Goal: Task Accomplishment & Management: Complete application form

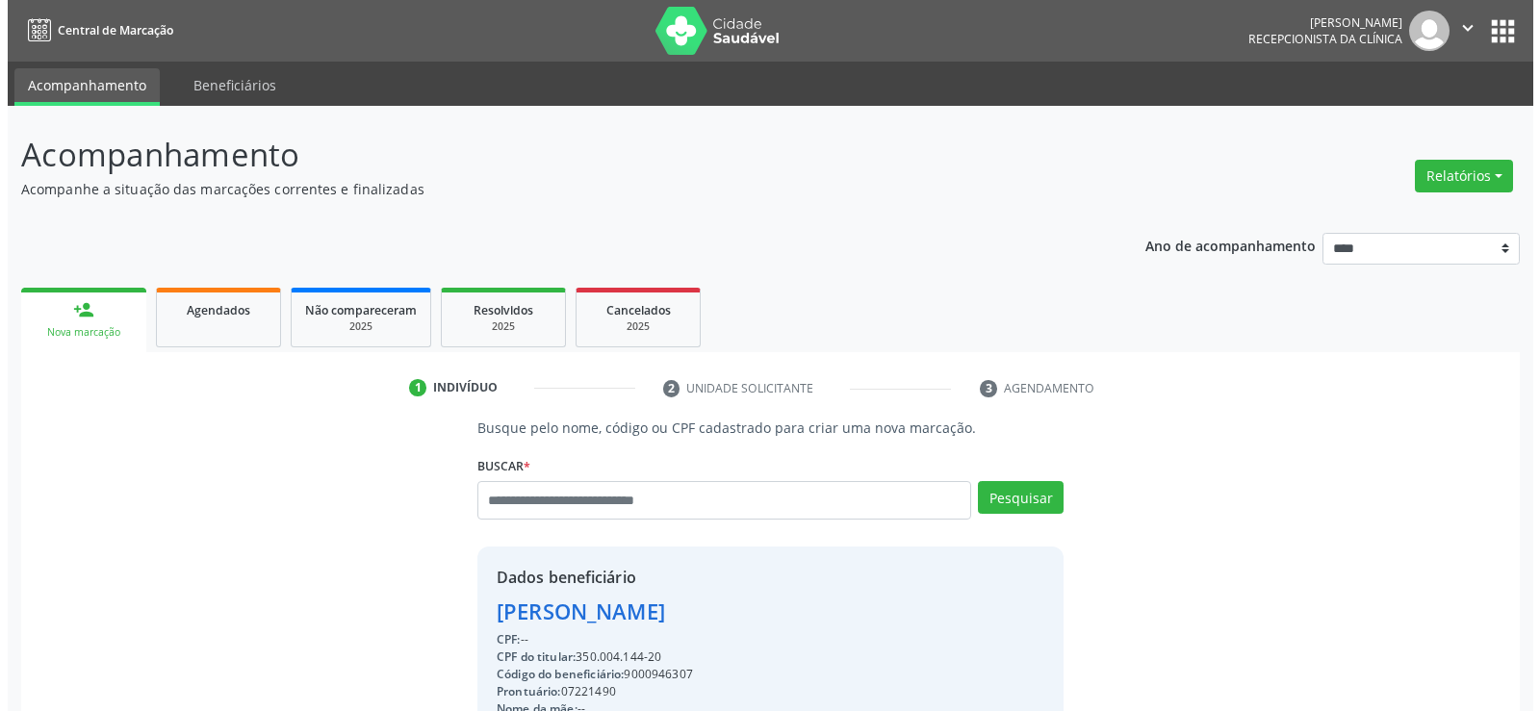
scroll to position [83, 0]
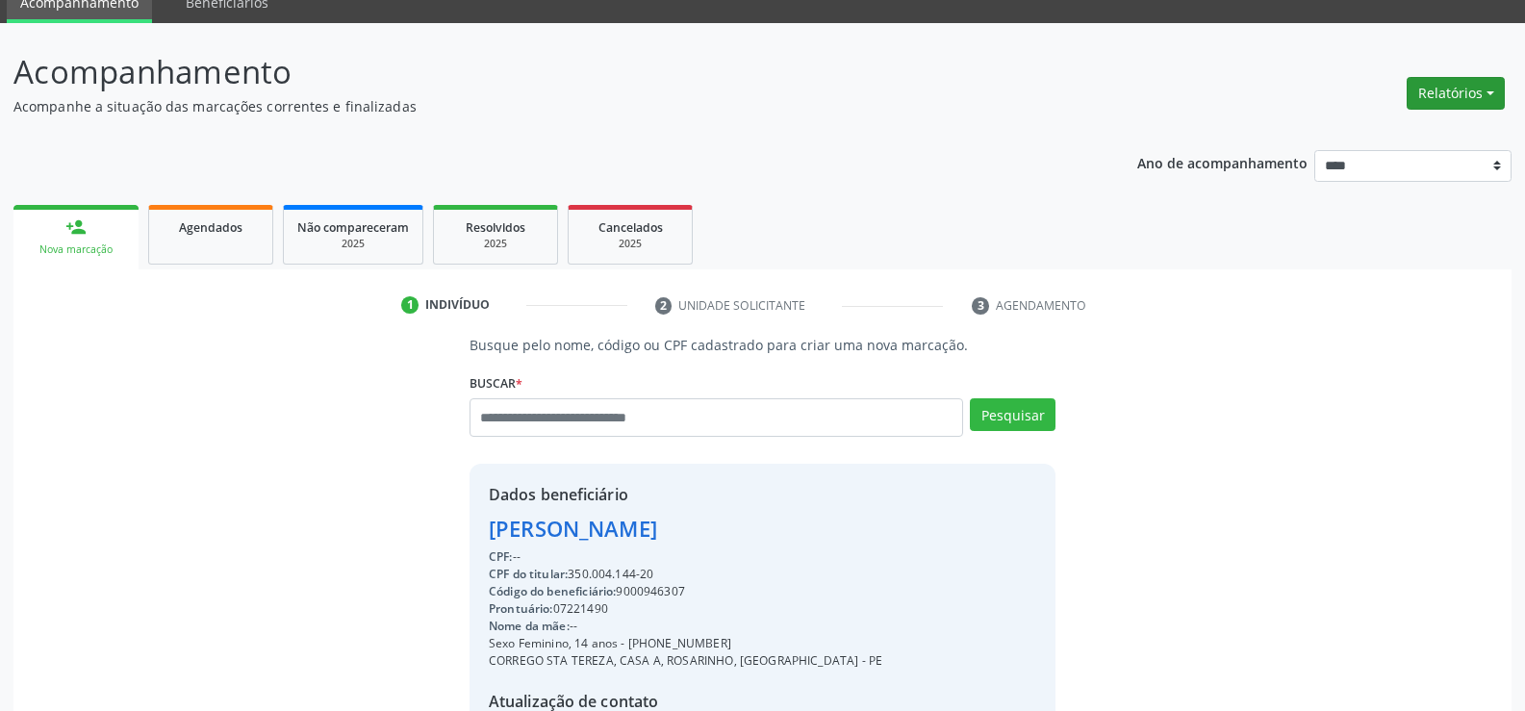
click at [1454, 85] on button "Relatórios" at bounding box center [1456, 93] width 98 height 33
click at [1416, 117] on ul "Agendamentos Procedimentos realizados" at bounding box center [1402, 148] width 209 height 69
click at [1392, 131] on link "Agendamentos" at bounding box center [1402, 134] width 207 height 27
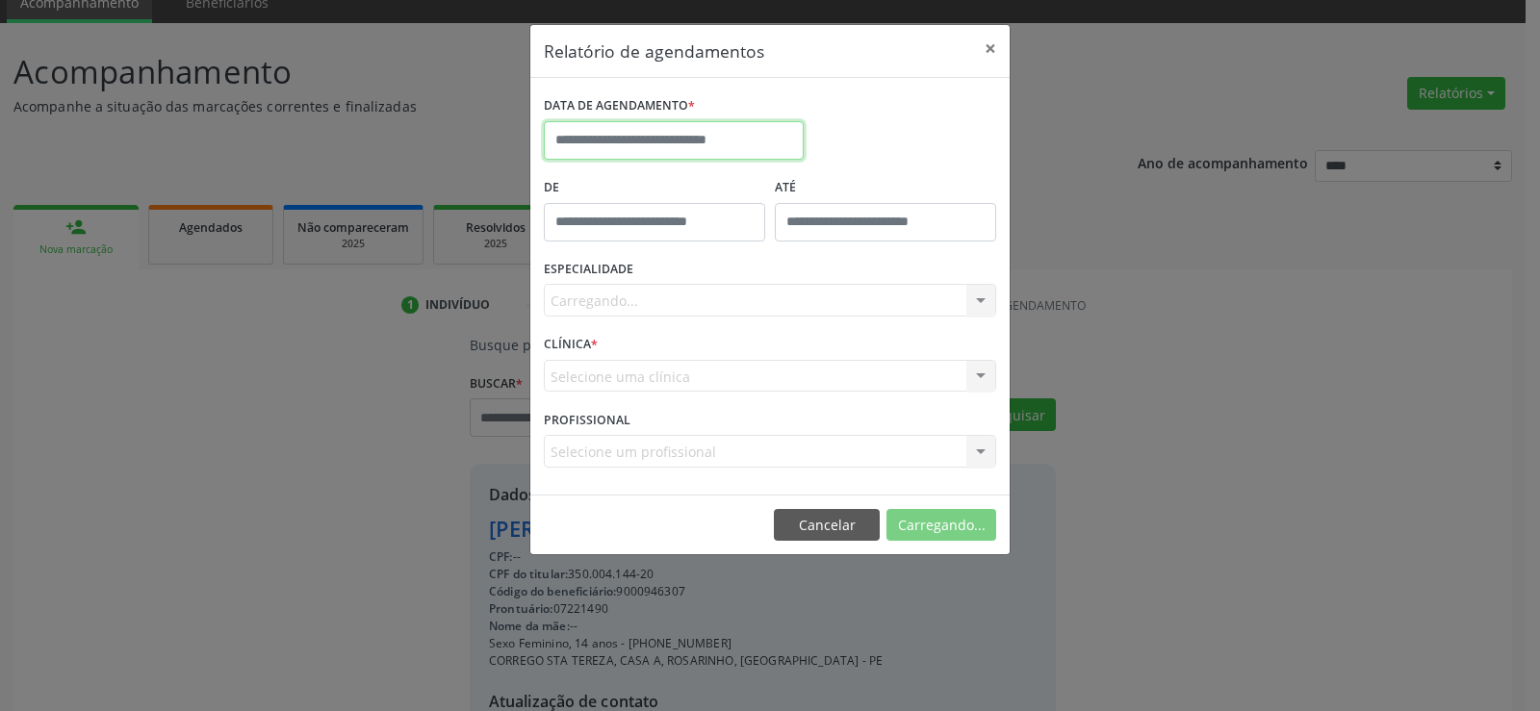
click at [744, 130] on input "text" at bounding box center [674, 140] width 260 height 38
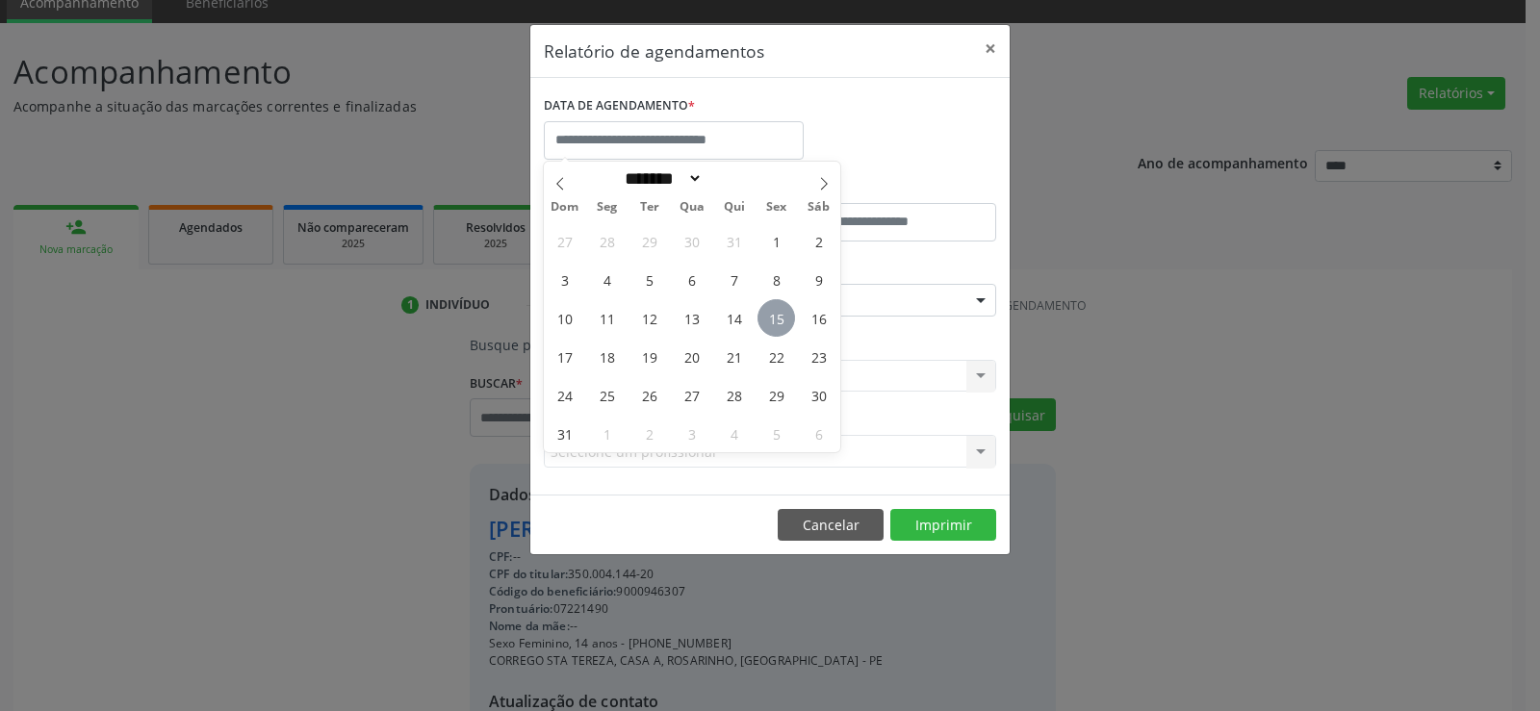
click at [781, 312] on span "15" at bounding box center [776, 318] width 38 height 38
type input "**********"
click at [781, 312] on span "15" at bounding box center [776, 318] width 38 height 38
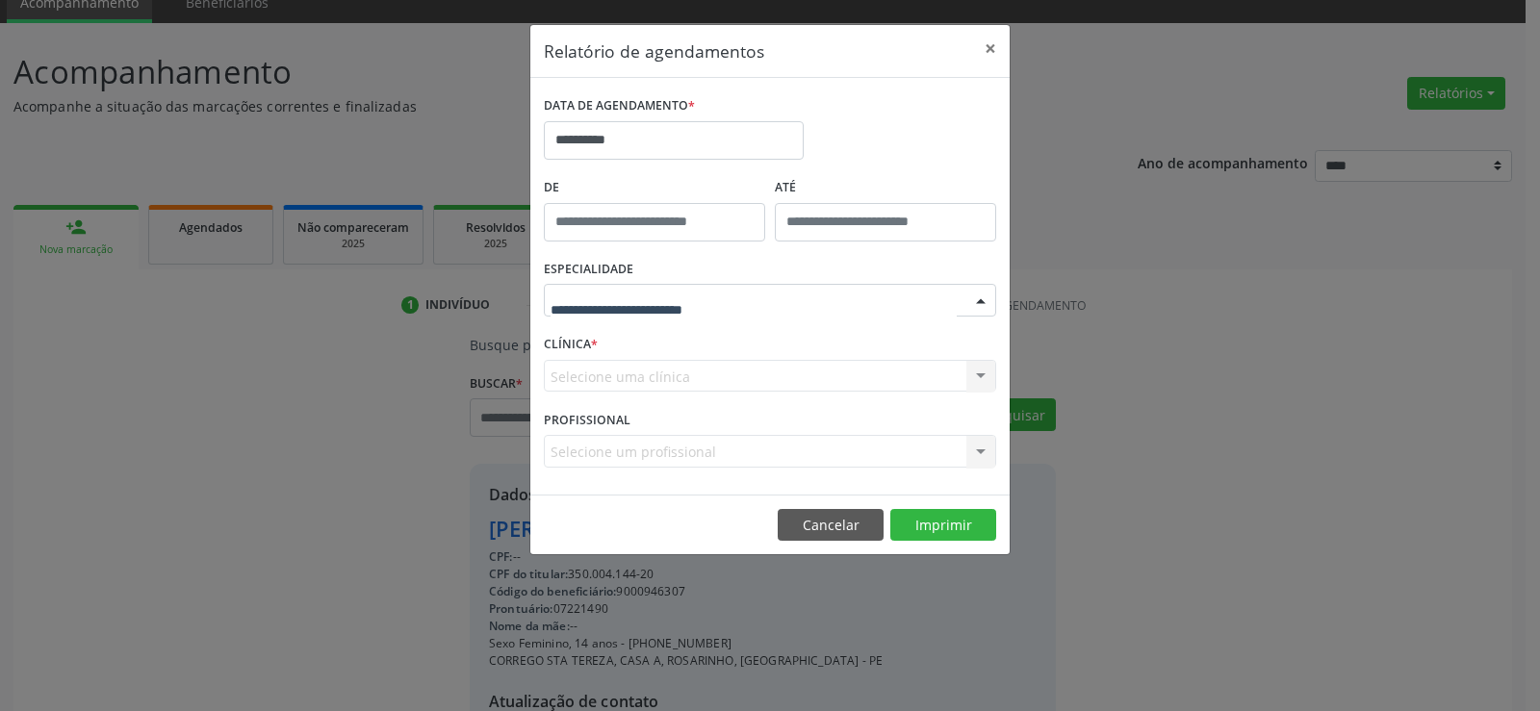
click at [781, 306] on div at bounding box center [770, 300] width 452 height 33
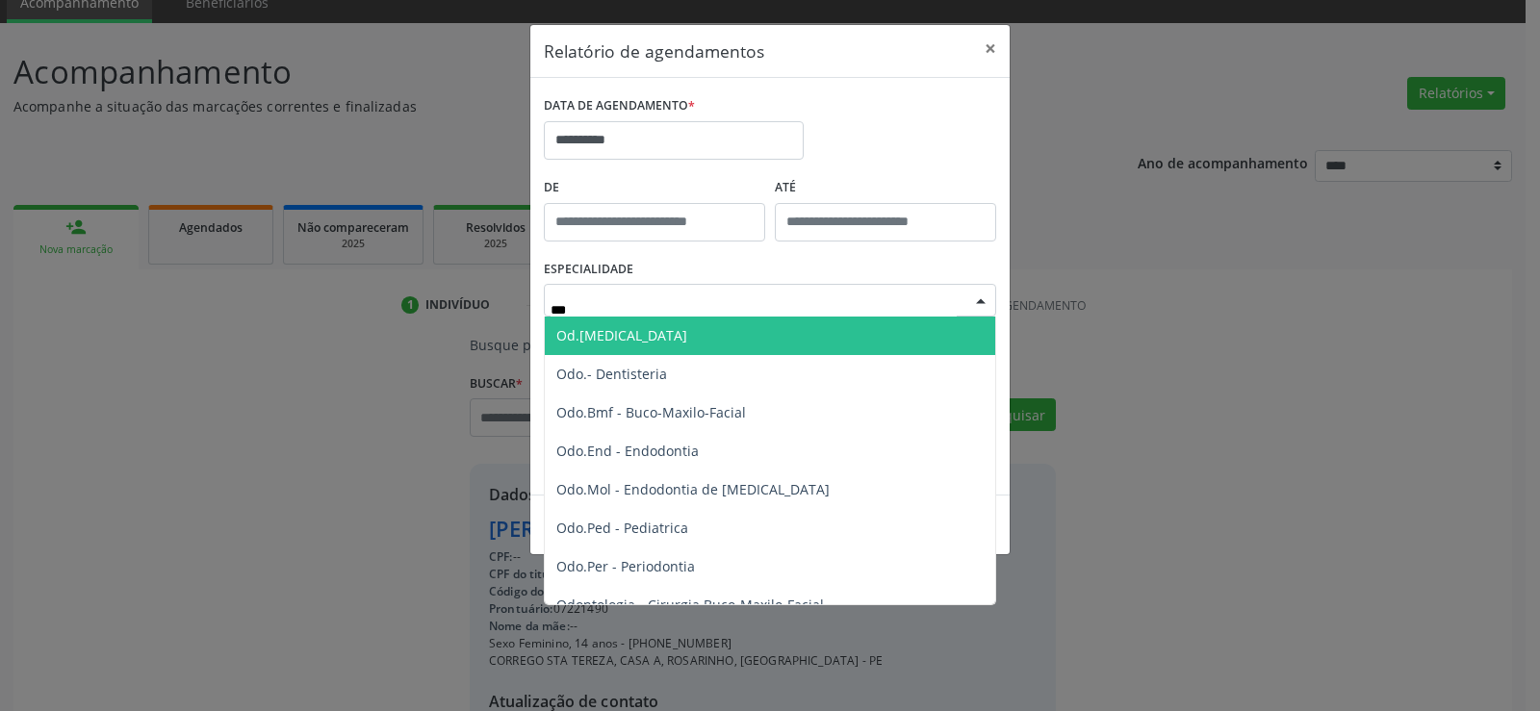
type input "****"
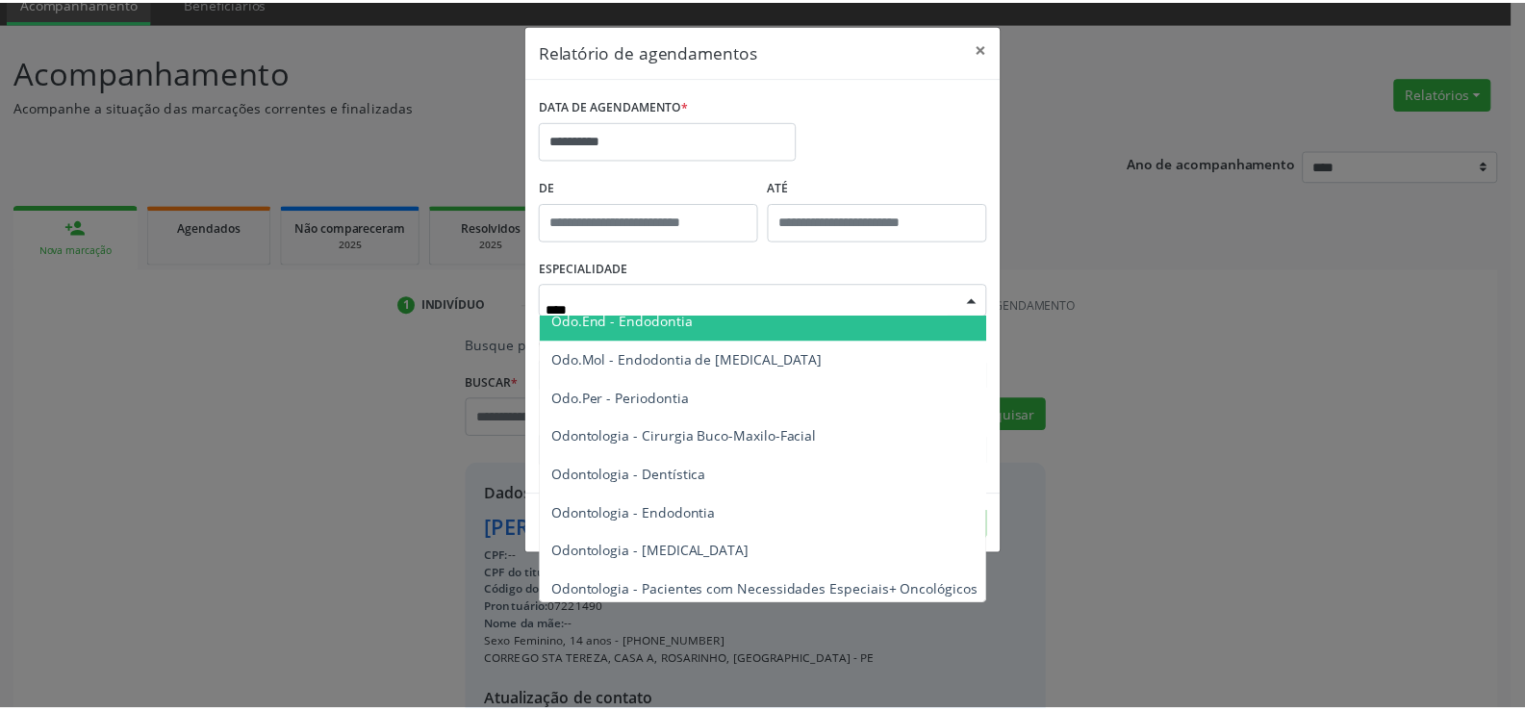
scroll to position [96, 0]
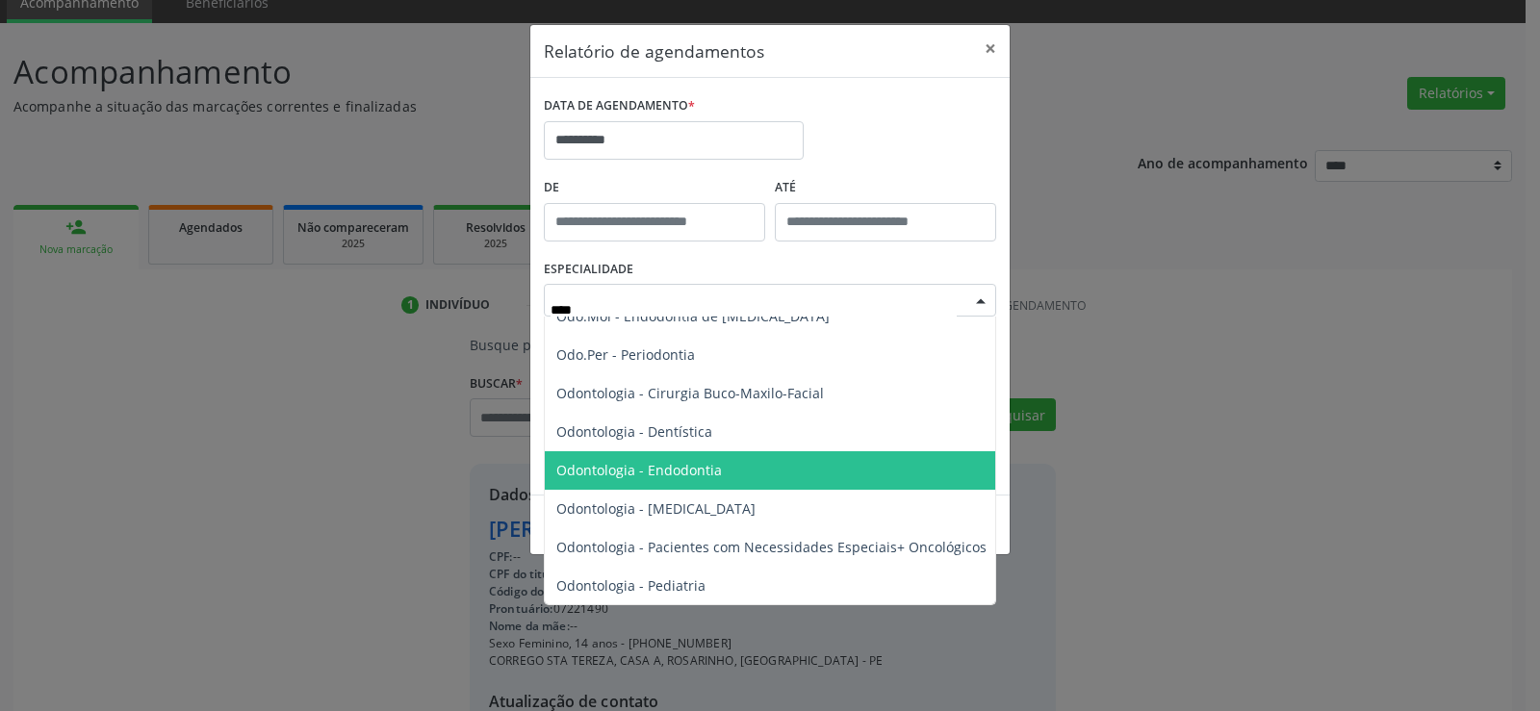
click at [733, 480] on span "Odontologia - Endodontia" at bounding box center [771, 470] width 453 height 38
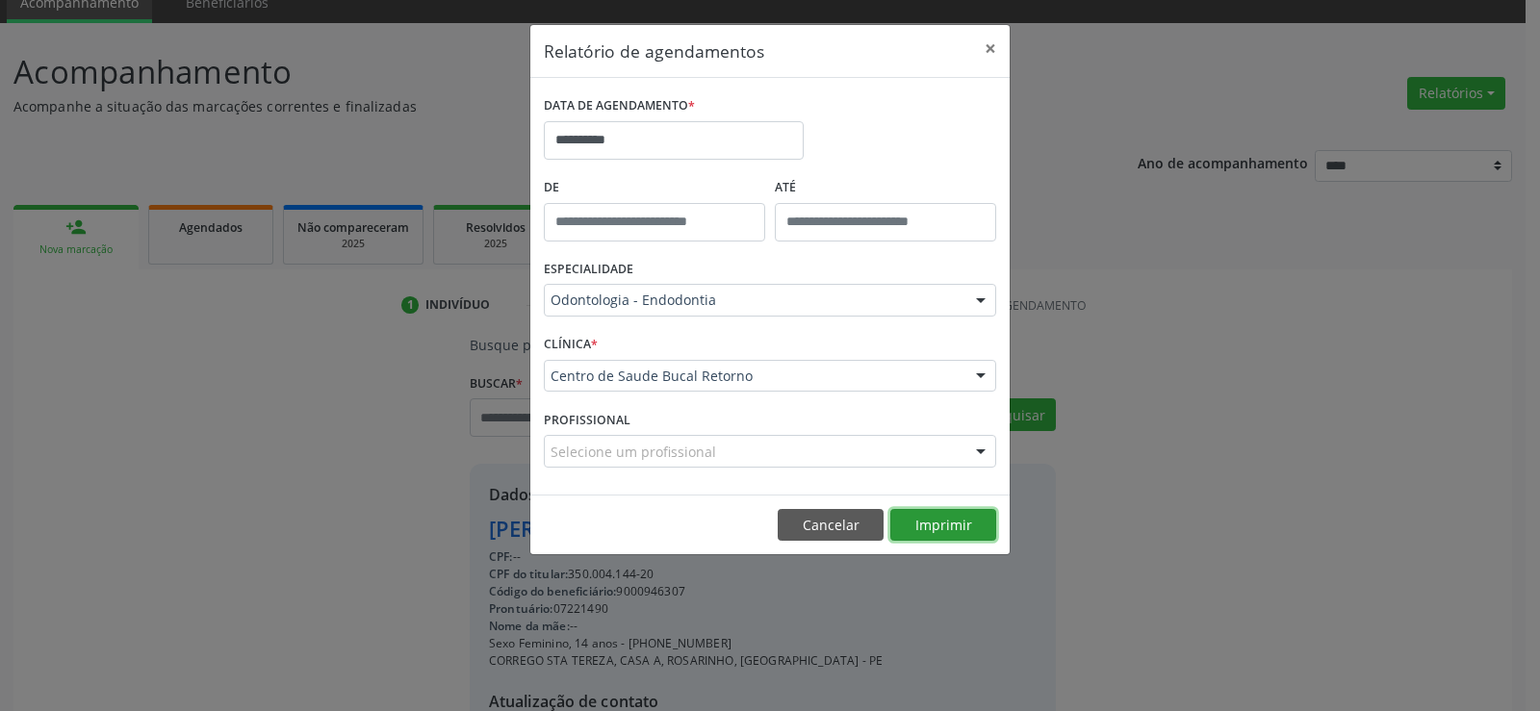
click at [946, 541] on button "Imprimir" at bounding box center [943, 525] width 106 height 33
click at [830, 531] on button "Cancelar" at bounding box center [831, 525] width 106 height 33
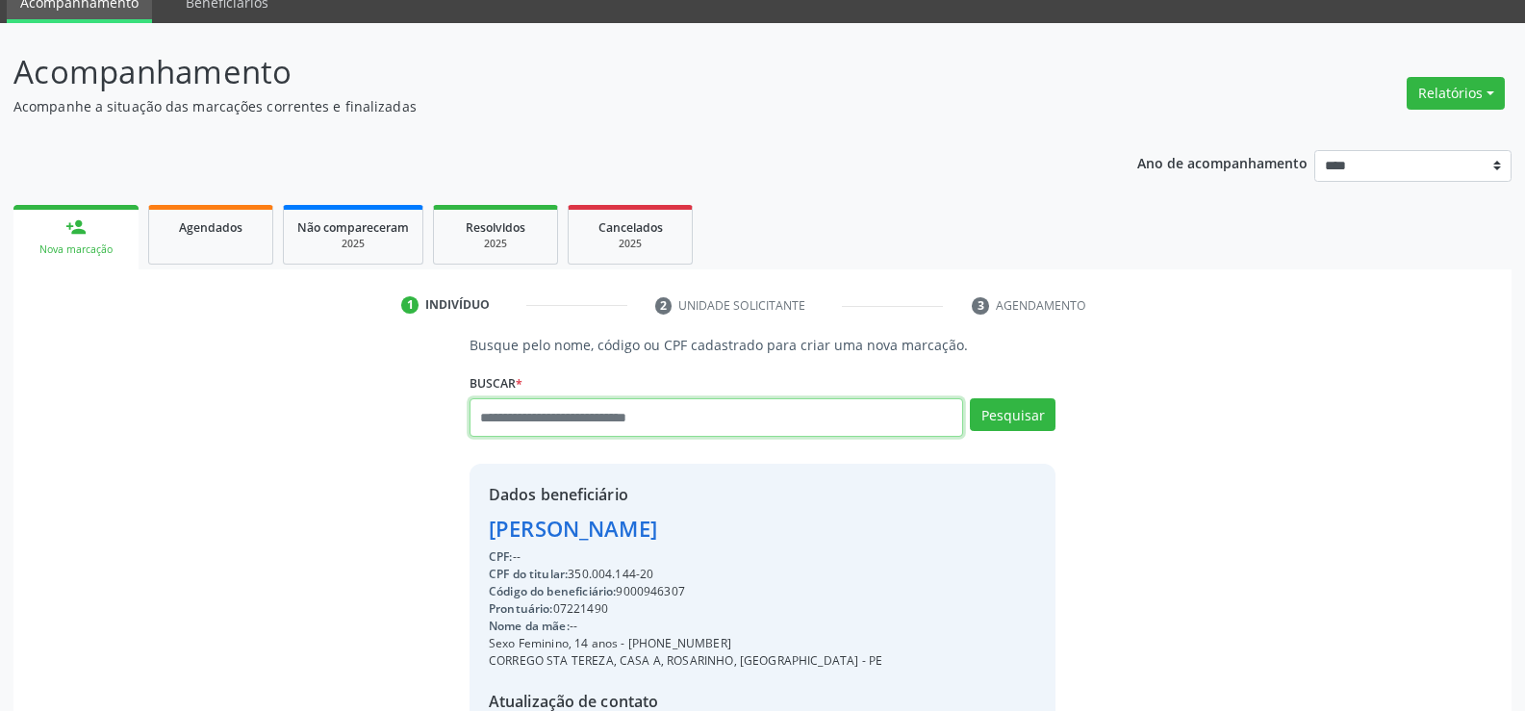
click at [579, 421] on input "text" at bounding box center [717, 417] width 494 height 38
type input "**********"
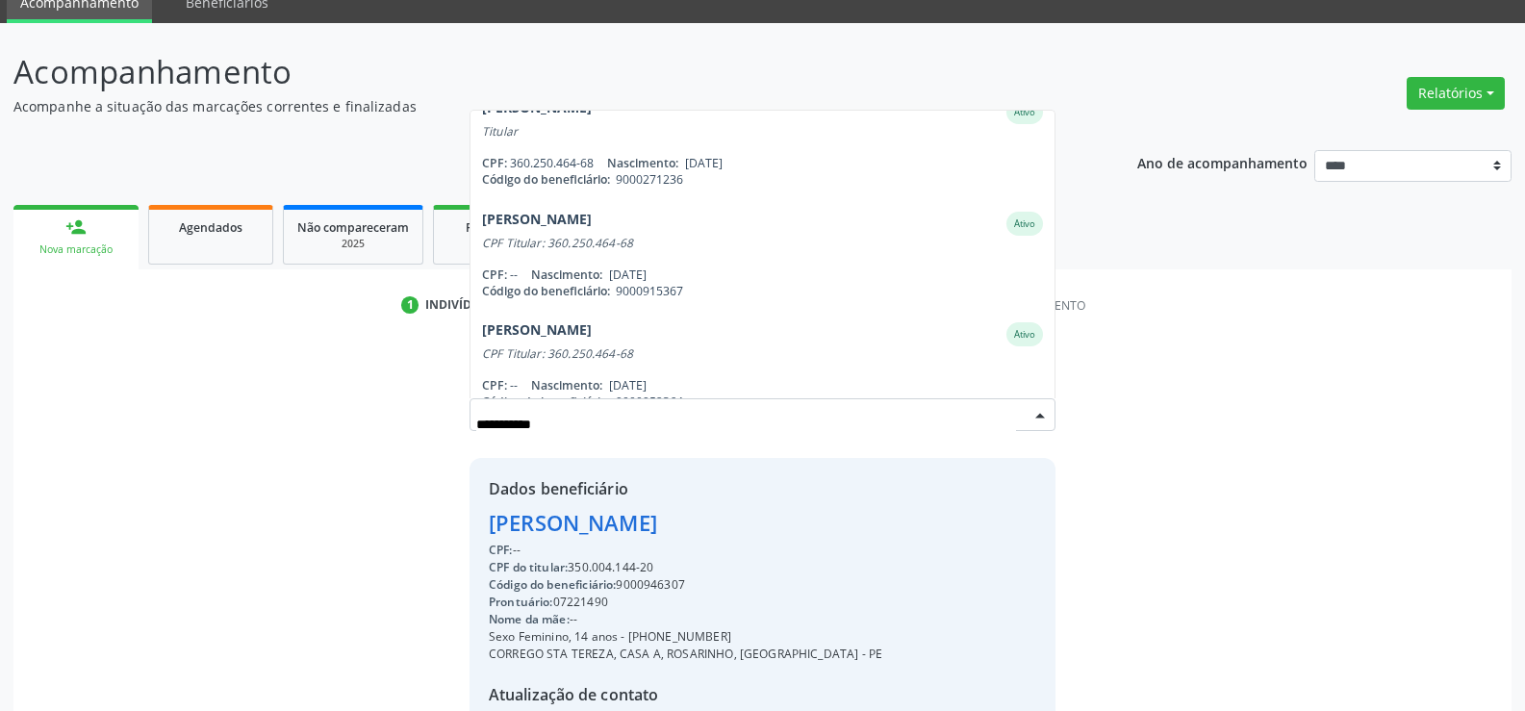
scroll to position [0, 0]
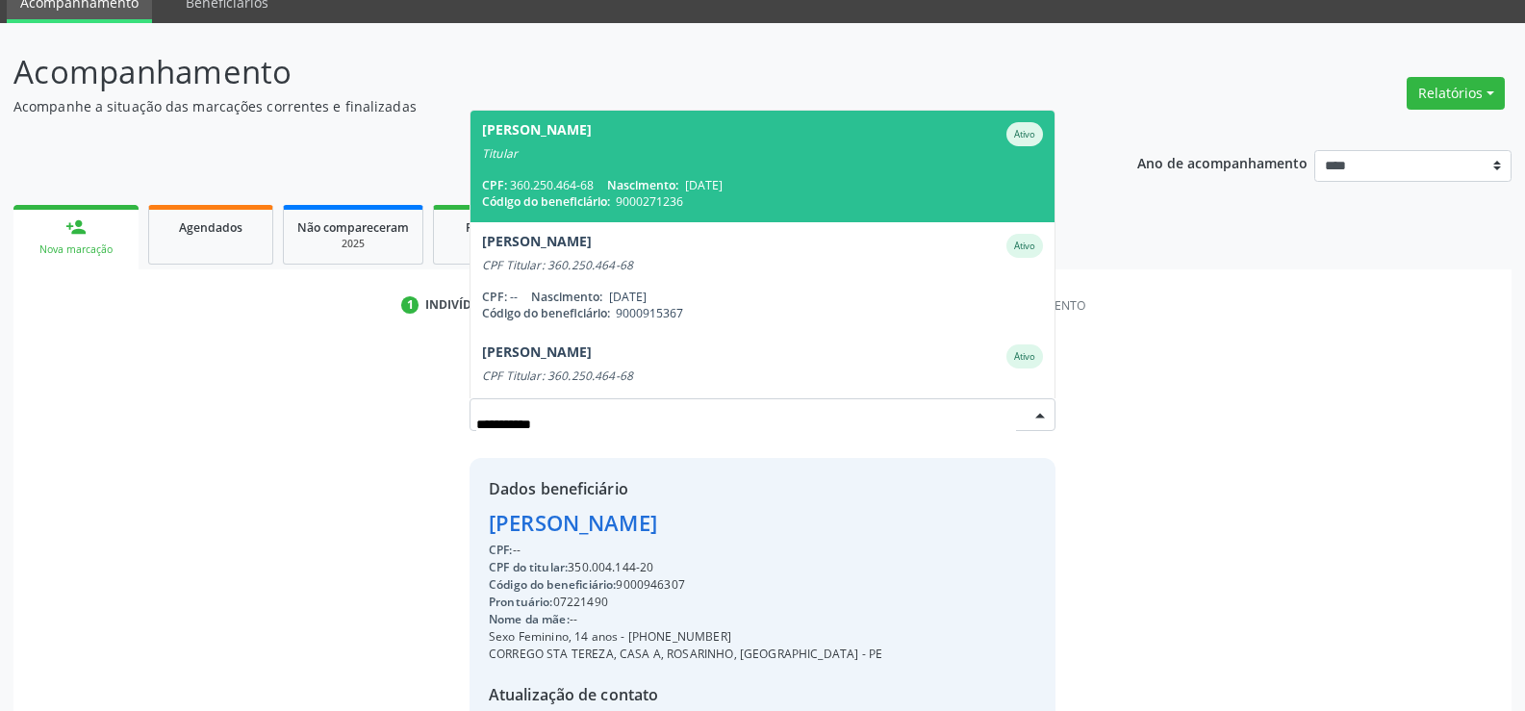
click at [625, 150] on div "Titular" at bounding box center [762, 153] width 561 height 15
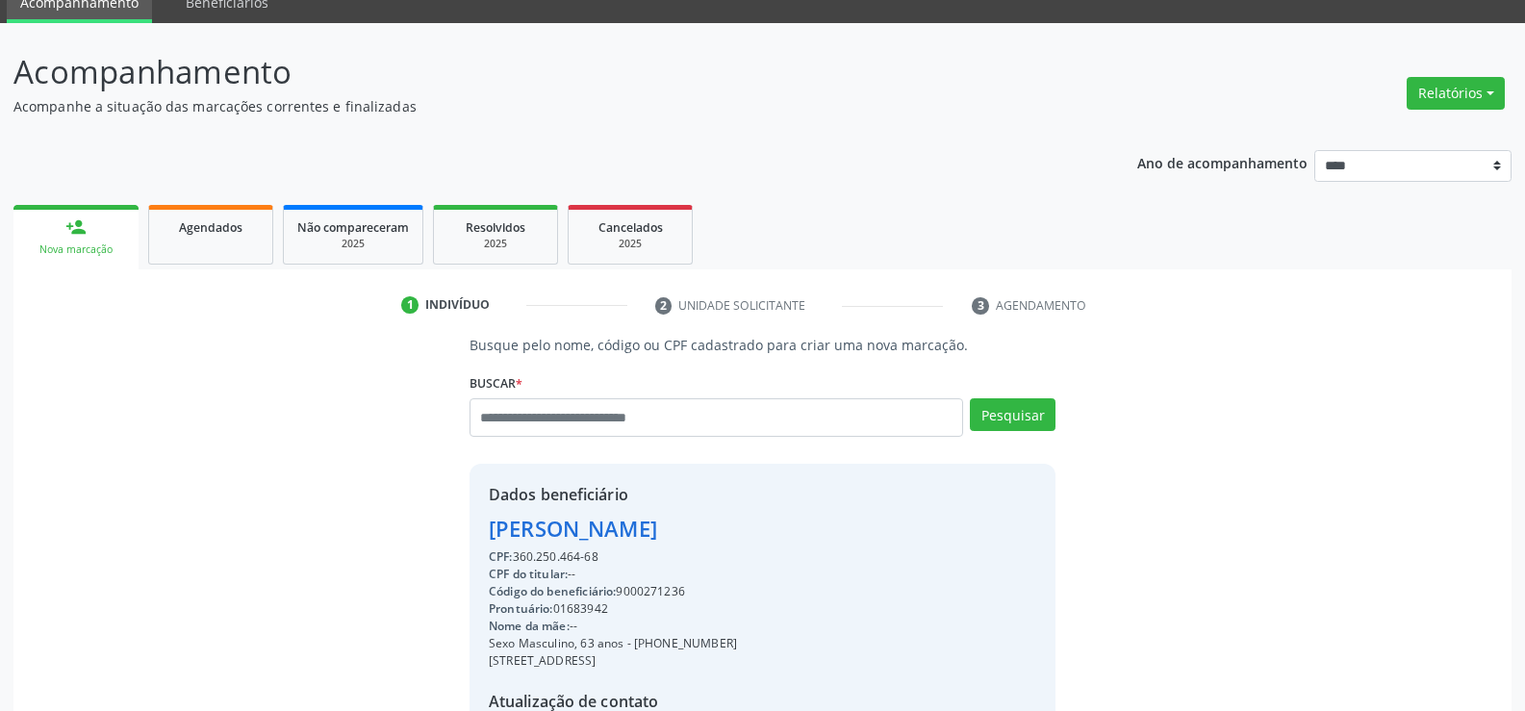
drag, startPoint x: 493, startPoint y: 529, endPoint x: 816, endPoint y: 530, distance: 323.3
click at [737, 530] on div "[PERSON_NAME]" at bounding box center [613, 529] width 248 height 32
copy div "[PERSON_NAME]"
click at [222, 243] on link "Agendados" at bounding box center [210, 235] width 125 height 60
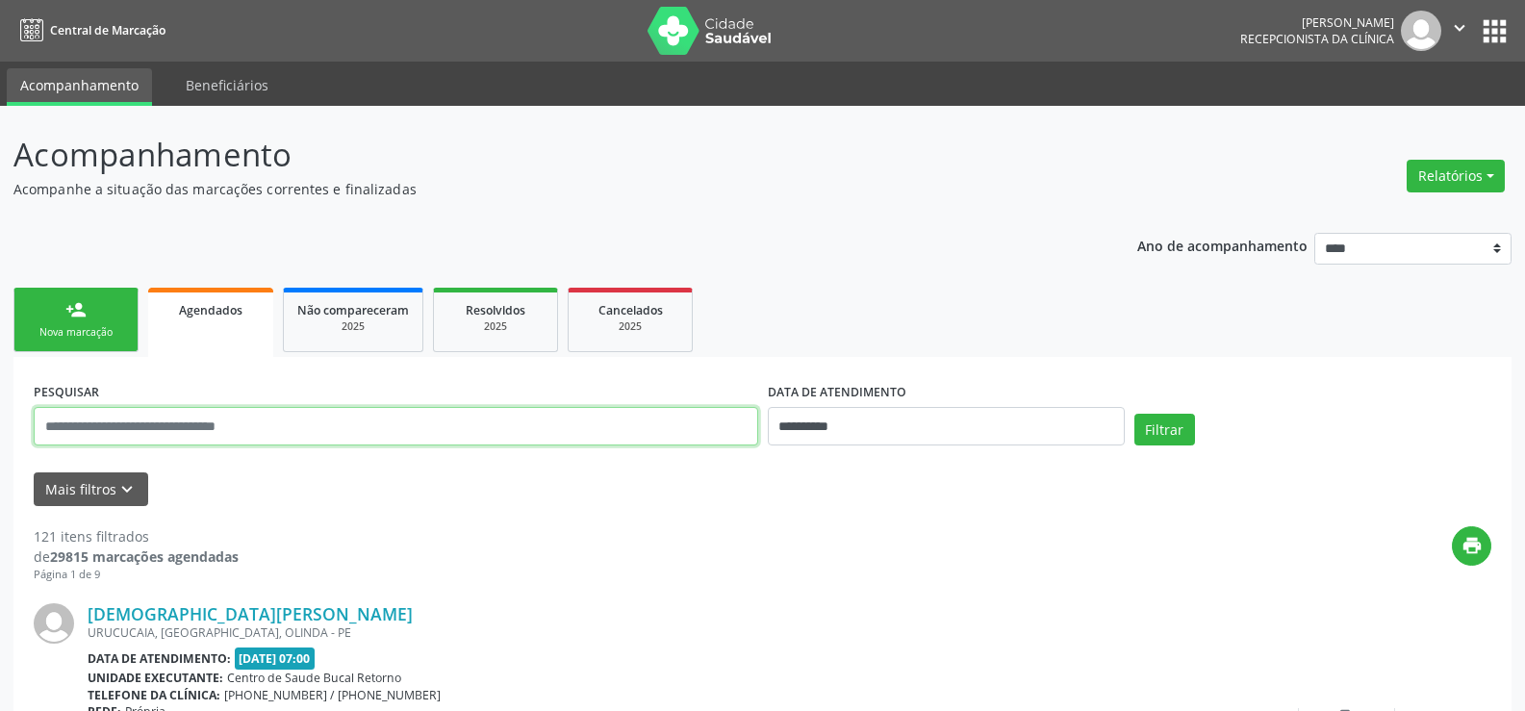
click at [245, 427] on input "text" at bounding box center [396, 426] width 725 height 38
paste input "**********"
type input "**********"
click at [1135, 414] on button "Filtrar" at bounding box center [1165, 430] width 61 height 33
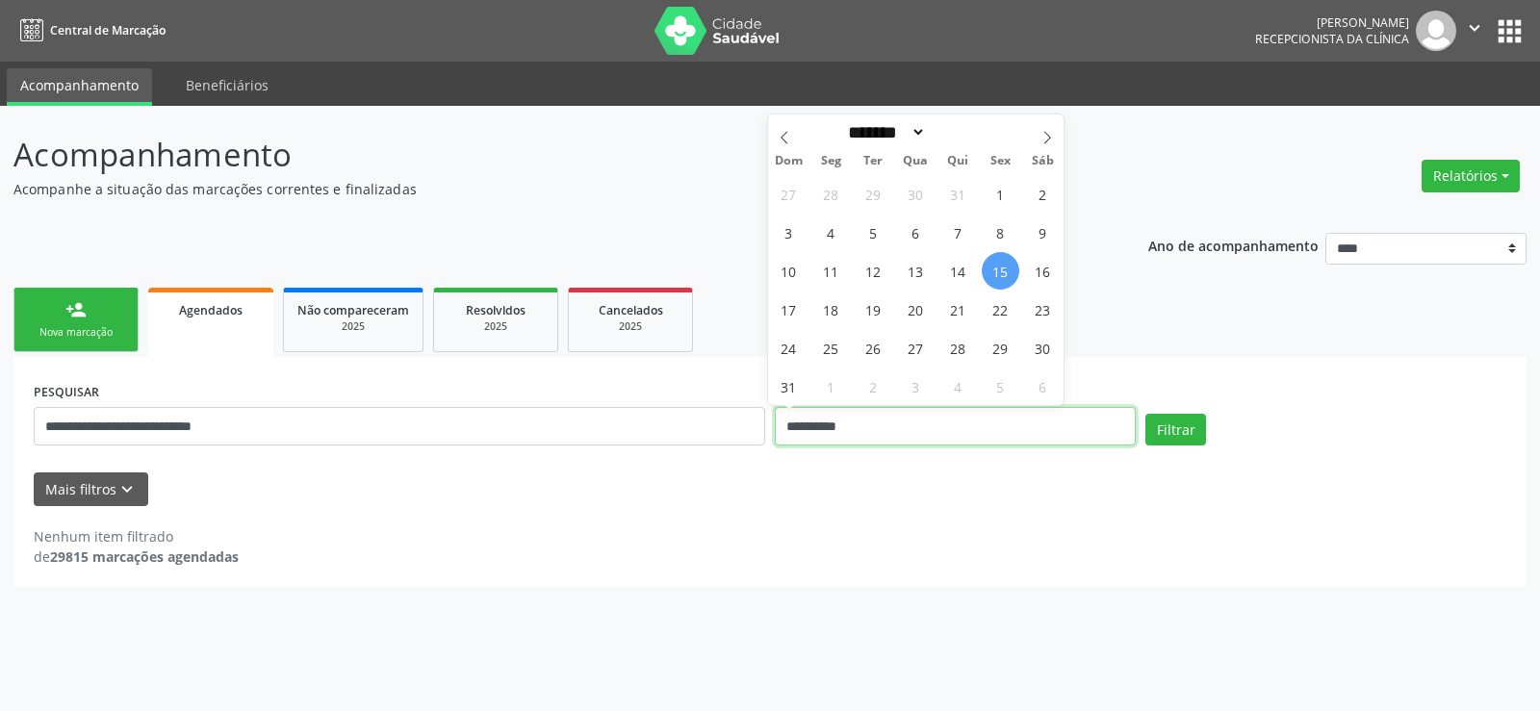
drag, startPoint x: 872, startPoint y: 438, endPoint x: 788, endPoint y: 446, distance: 84.1
click at [788, 446] on input "**********" at bounding box center [955, 426] width 361 height 38
click at [1145, 414] on button "Filtrar" at bounding box center [1175, 430] width 61 height 33
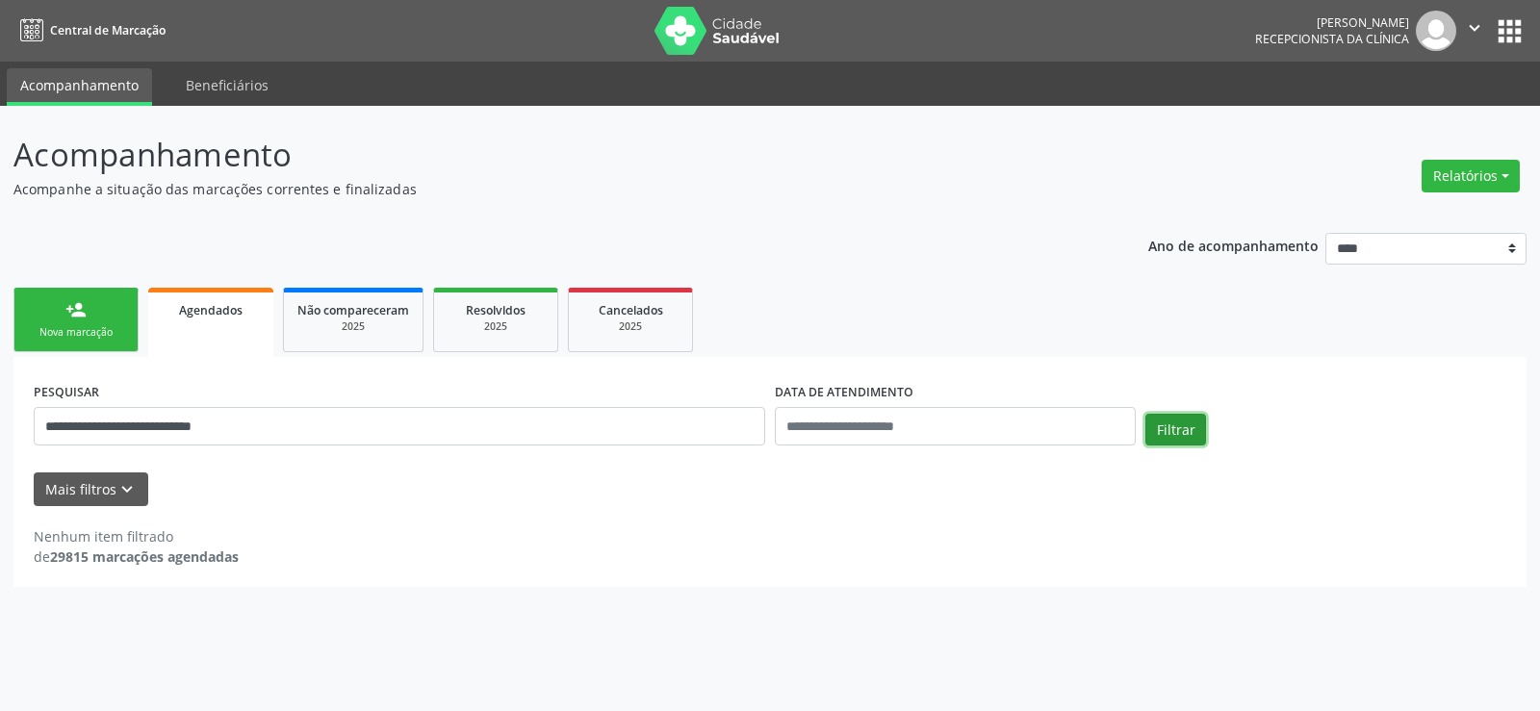
click at [1153, 424] on button "Filtrar" at bounding box center [1175, 430] width 61 height 33
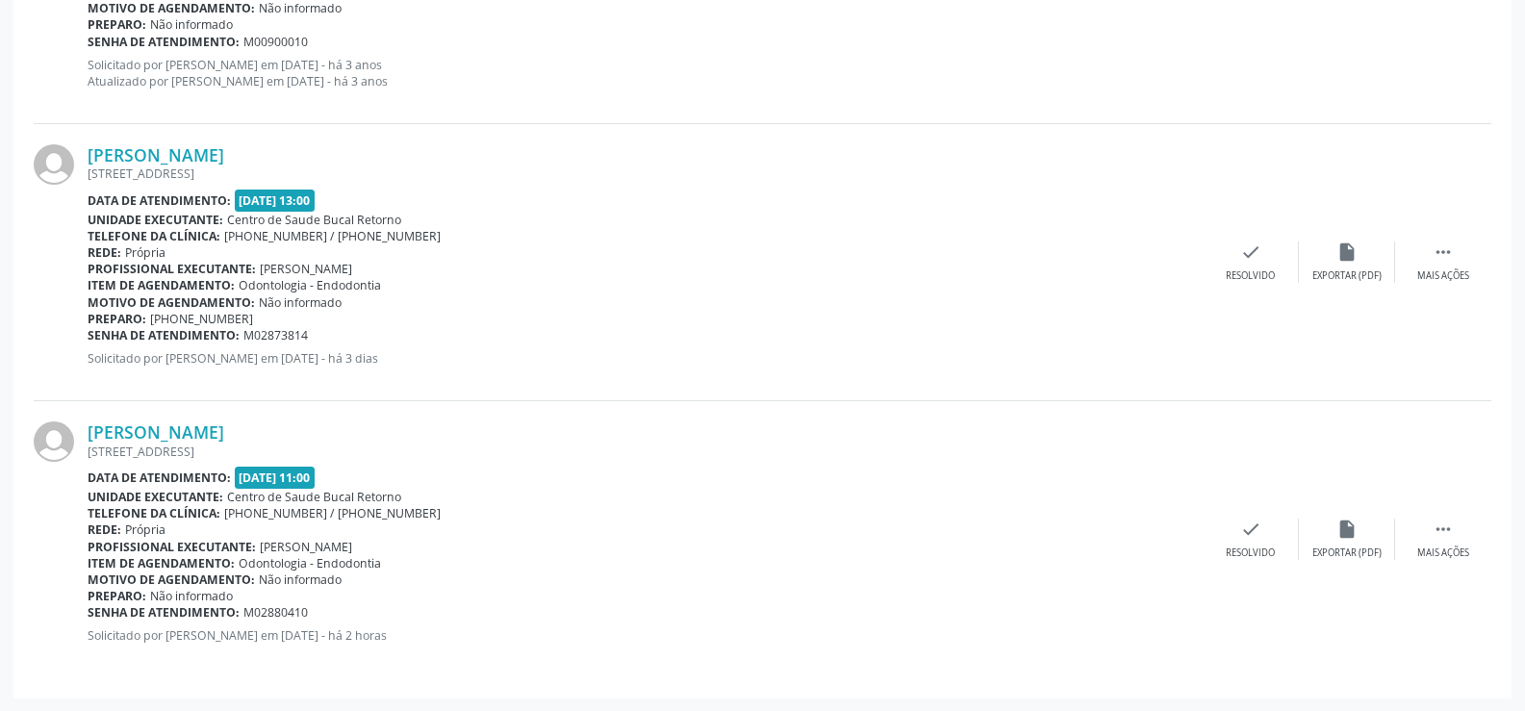
scroll to position [2223, 0]
click at [224, 440] on link "[PERSON_NAME]" at bounding box center [156, 431] width 137 height 21
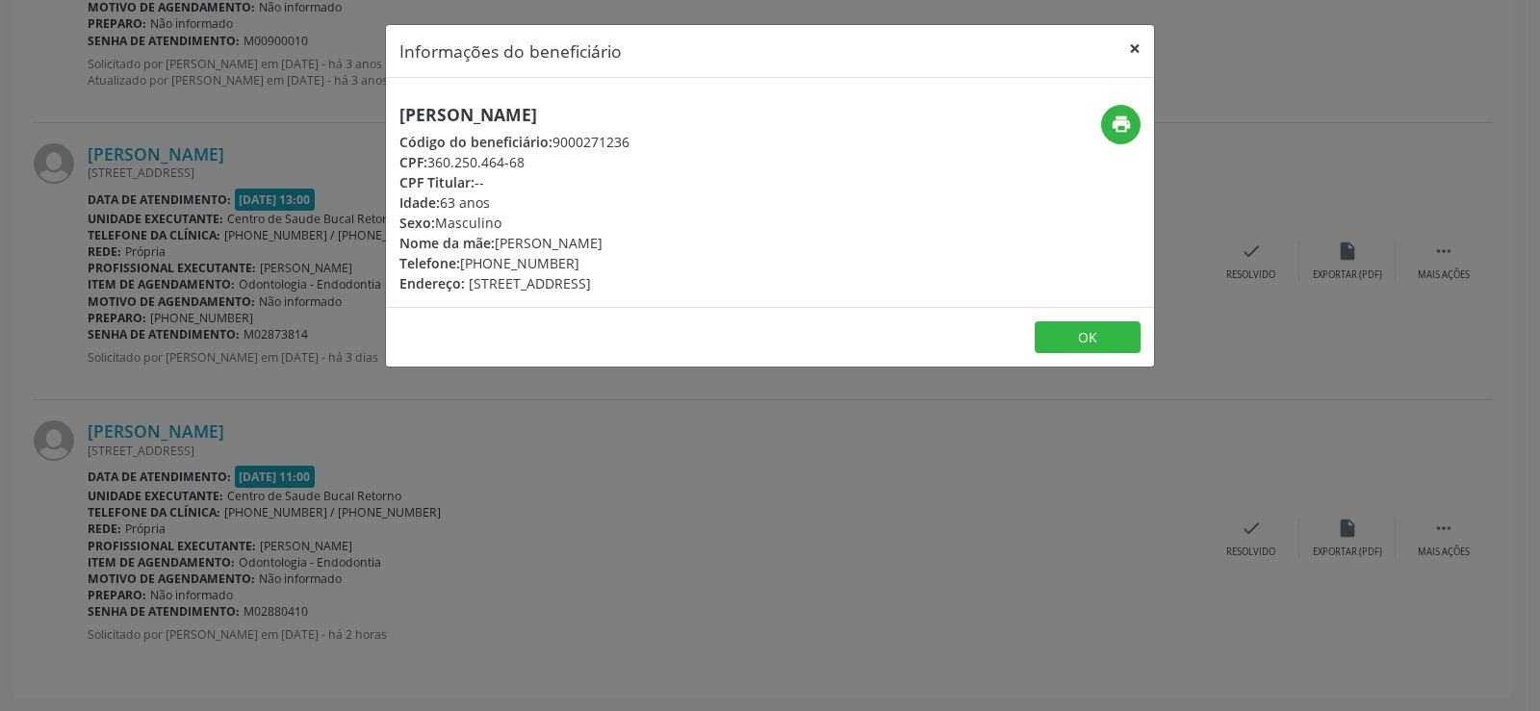
click at [1136, 50] on button "×" at bounding box center [1134, 48] width 38 height 47
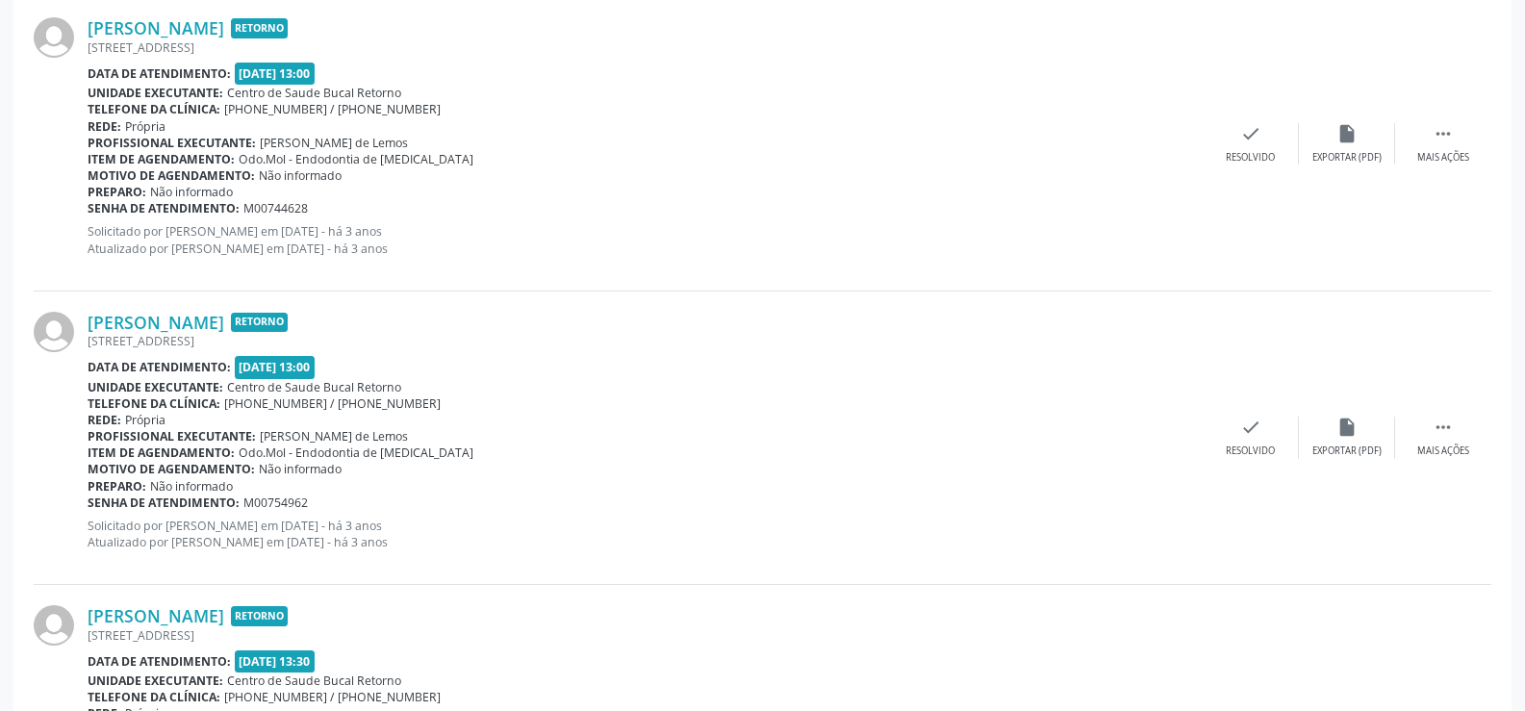
scroll to position [1164, 0]
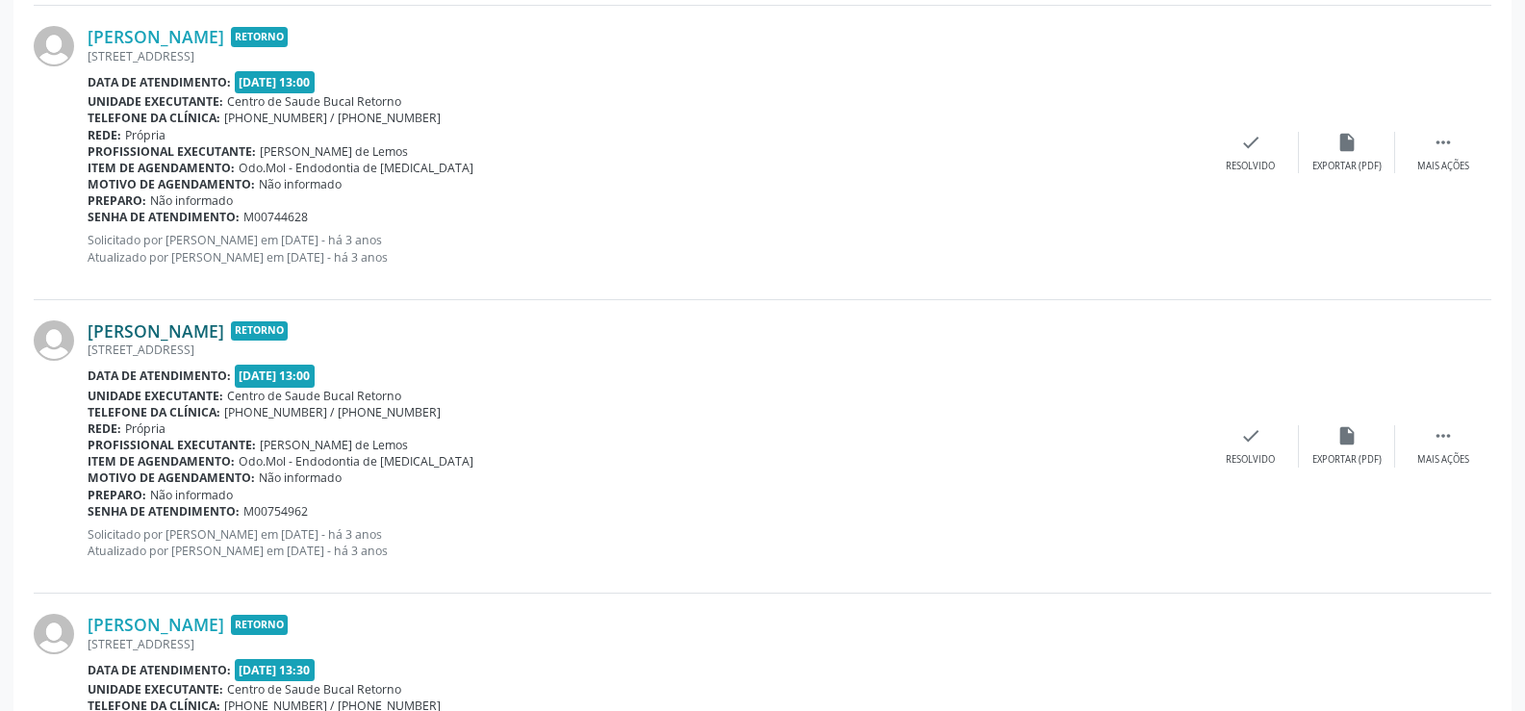
click at [179, 331] on link "[PERSON_NAME]" at bounding box center [156, 330] width 137 height 21
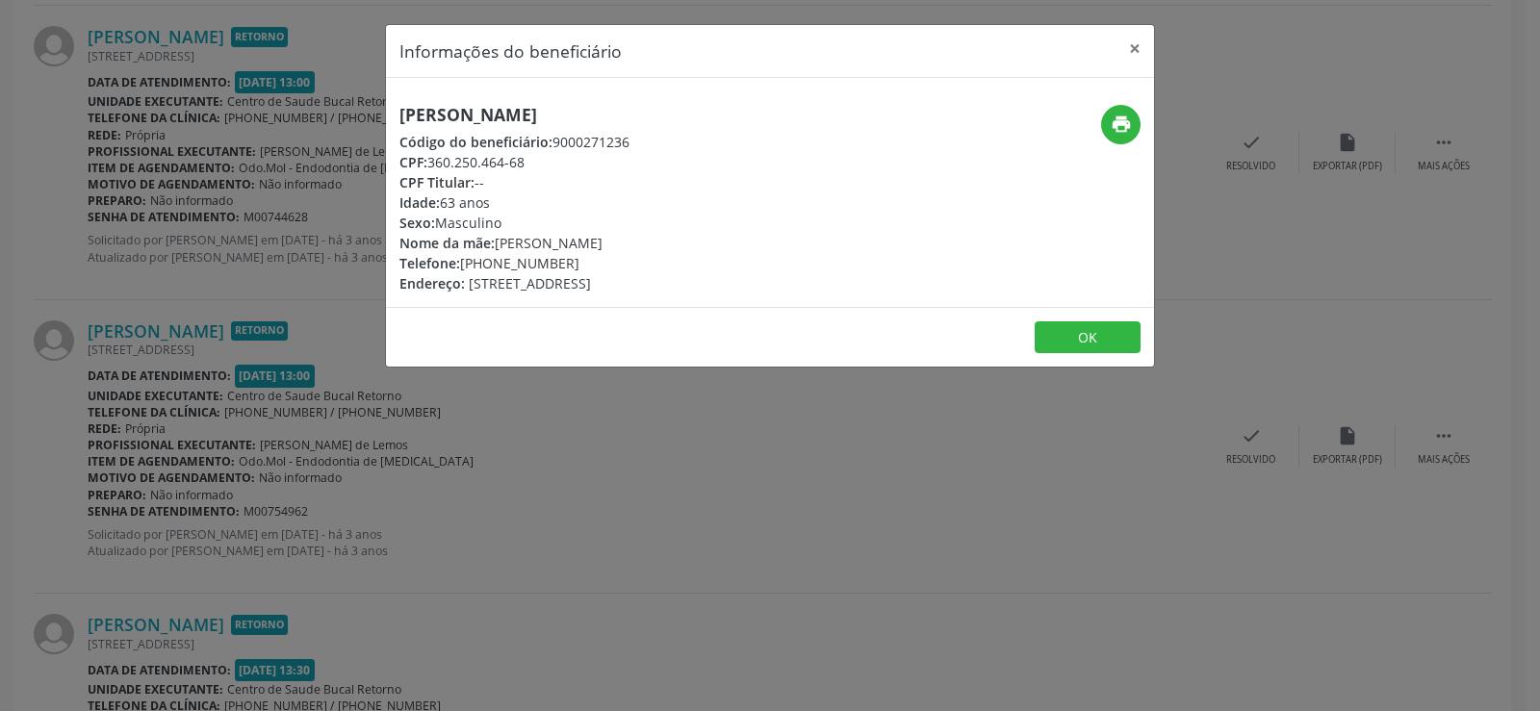
drag, startPoint x: 434, startPoint y: 166, endPoint x: 540, endPoint y: 158, distance: 106.2
click at [540, 158] on div "CPF: 360.250.464-68" at bounding box center [514, 162] width 230 height 20
copy div "360.250.464-68"
click at [1136, 50] on button "×" at bounding box center [1134, 48] width 38 height 47
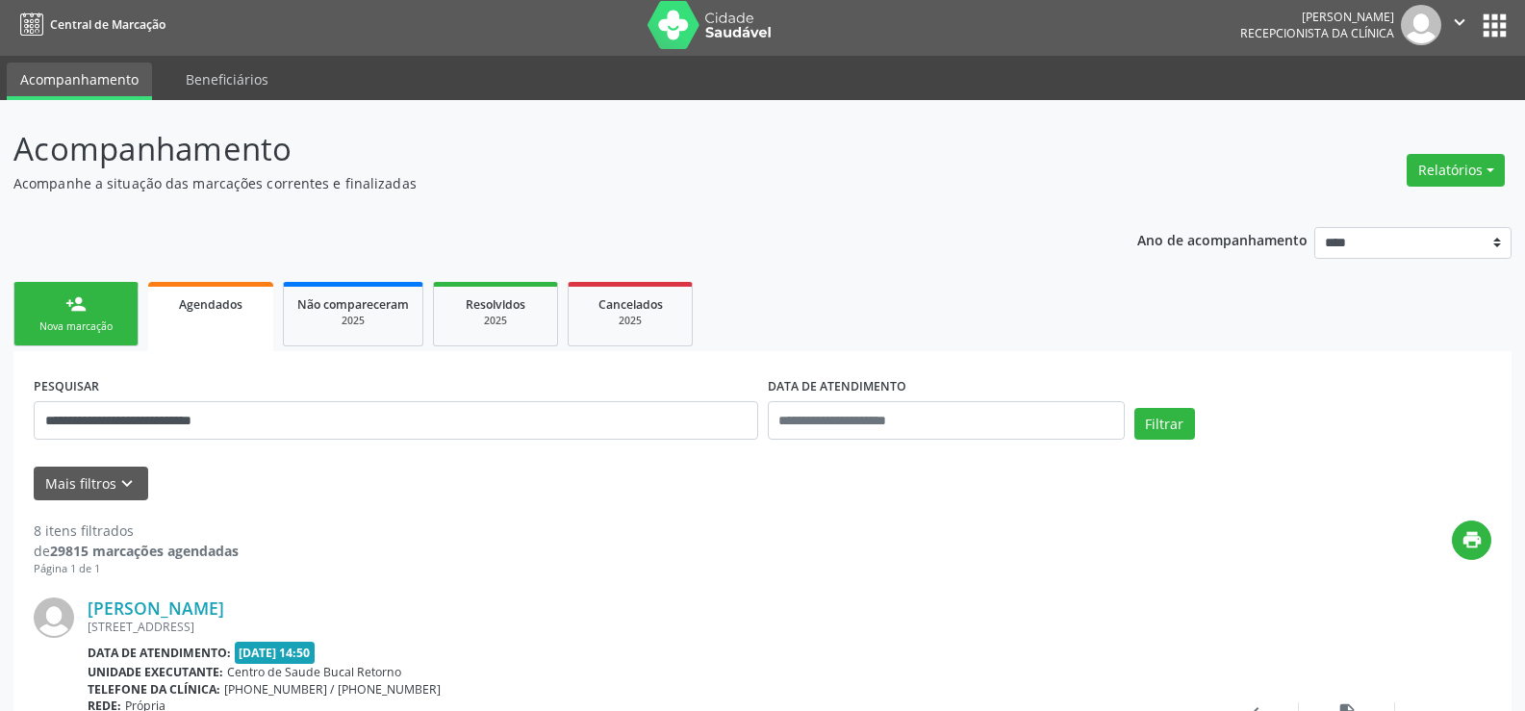
scroll to position [0, 0]
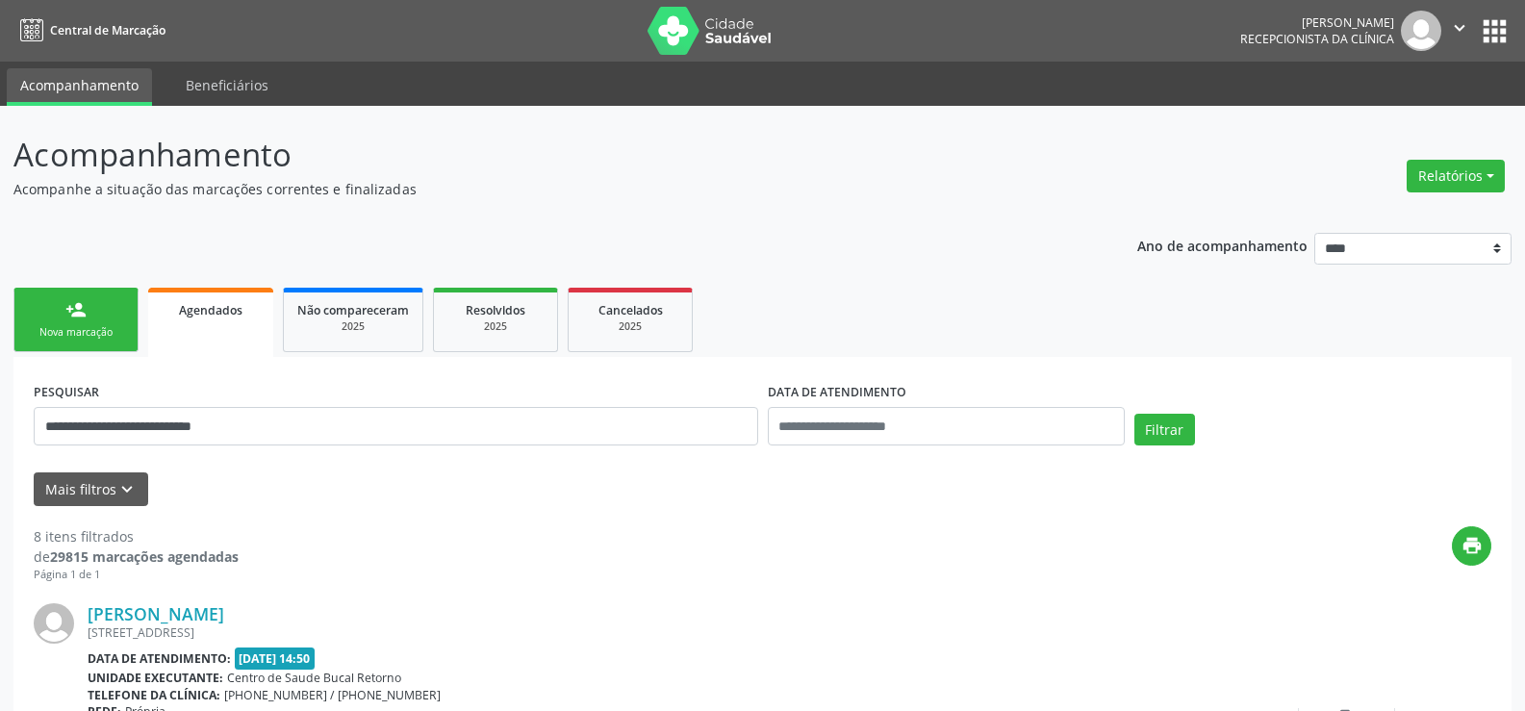
click at [92, 315] on link "person_add Nova marcação" at bounding box center [75, 320] width 125 height 64
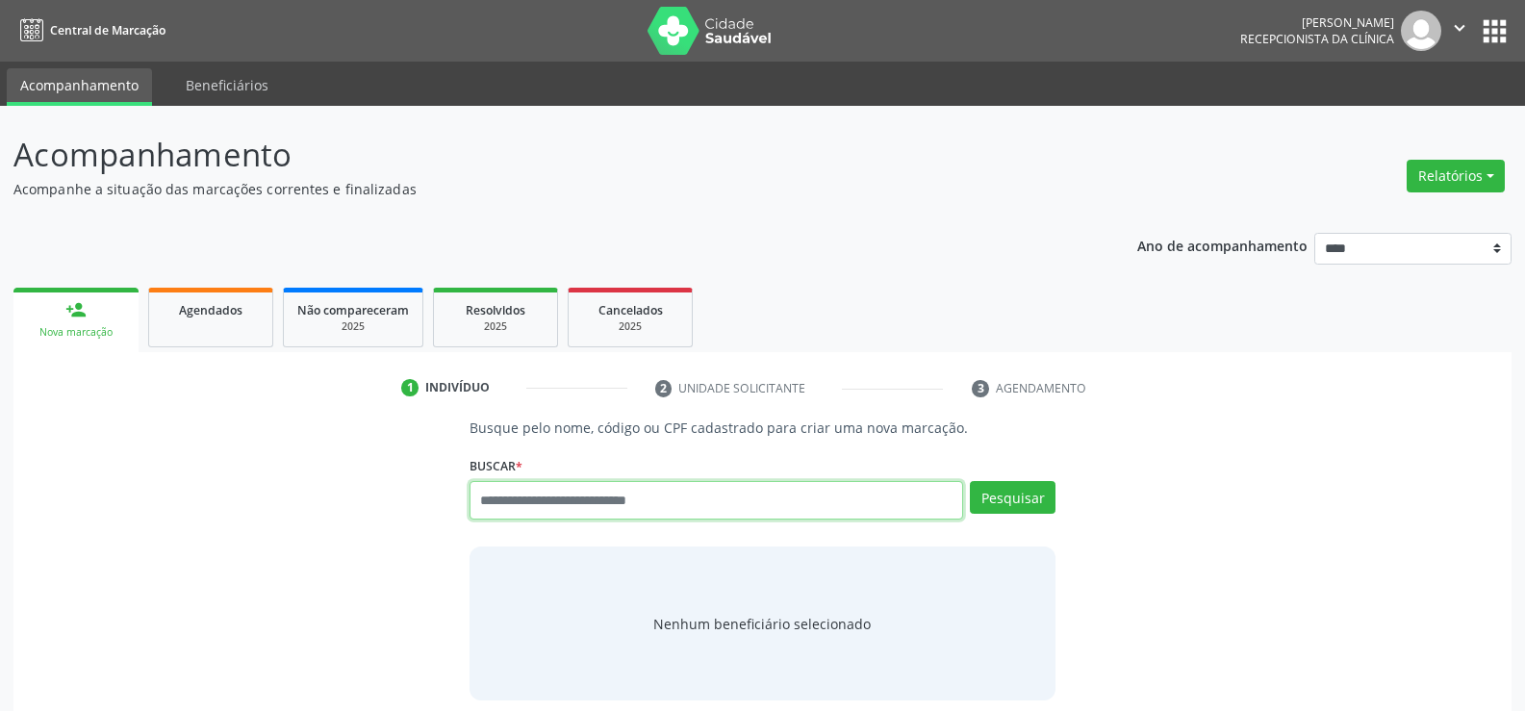
click at [494, 512] on input "text" at bounding box center [717, 500] width 494 height 38
paste input "**********"
type input "**********"
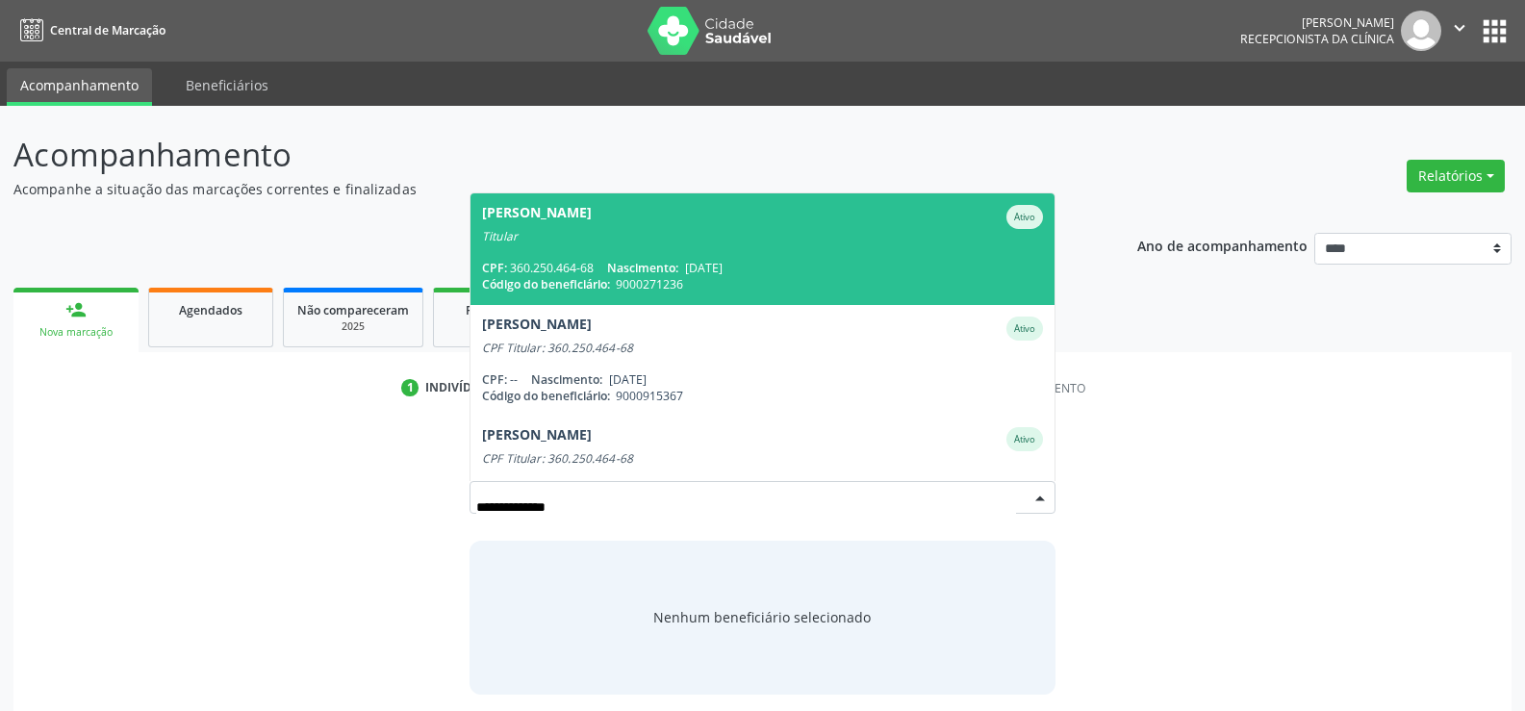
click at [572, 263] on div "CPF: 360.250.464-68 Nascimento: [DATE]" at bounding box center [762, 268] width 561 height 16
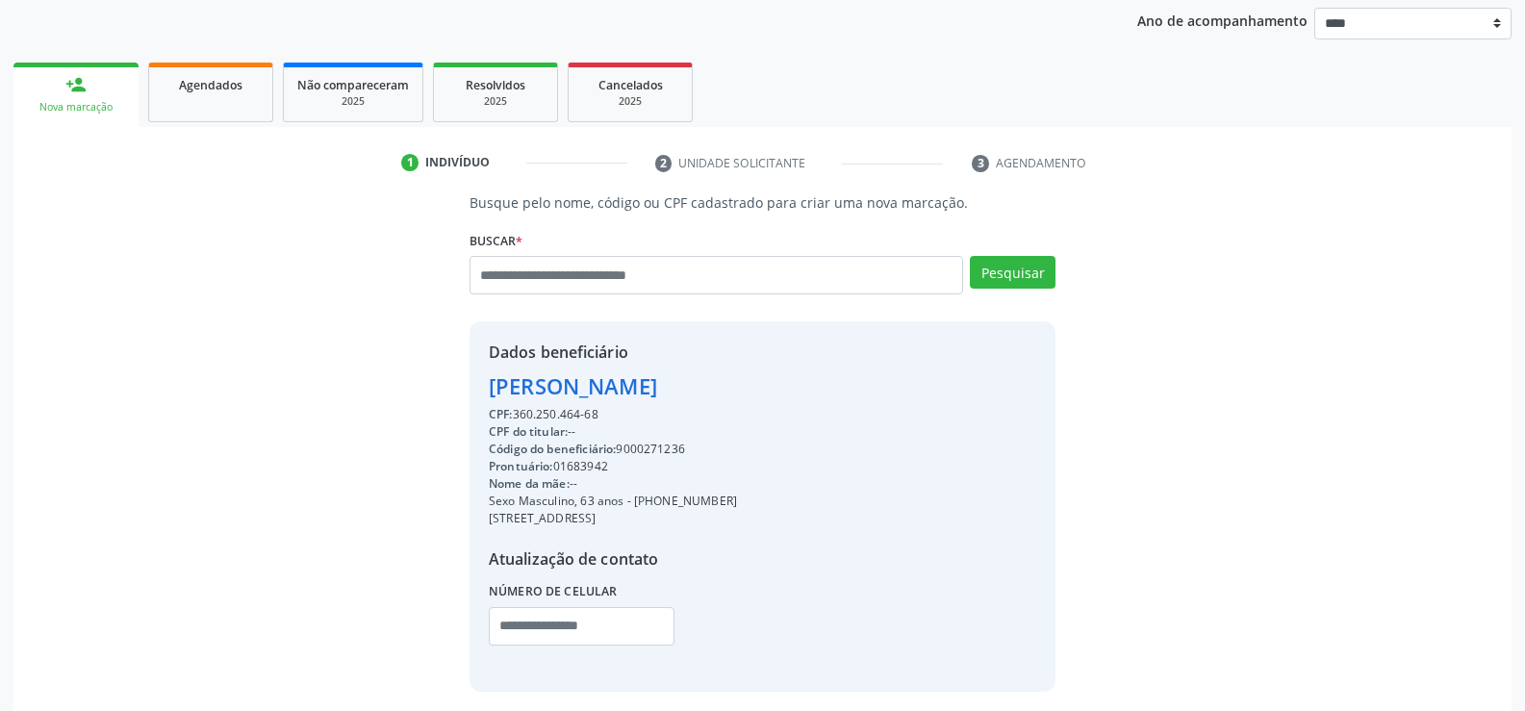
scroll to position [289, 0]
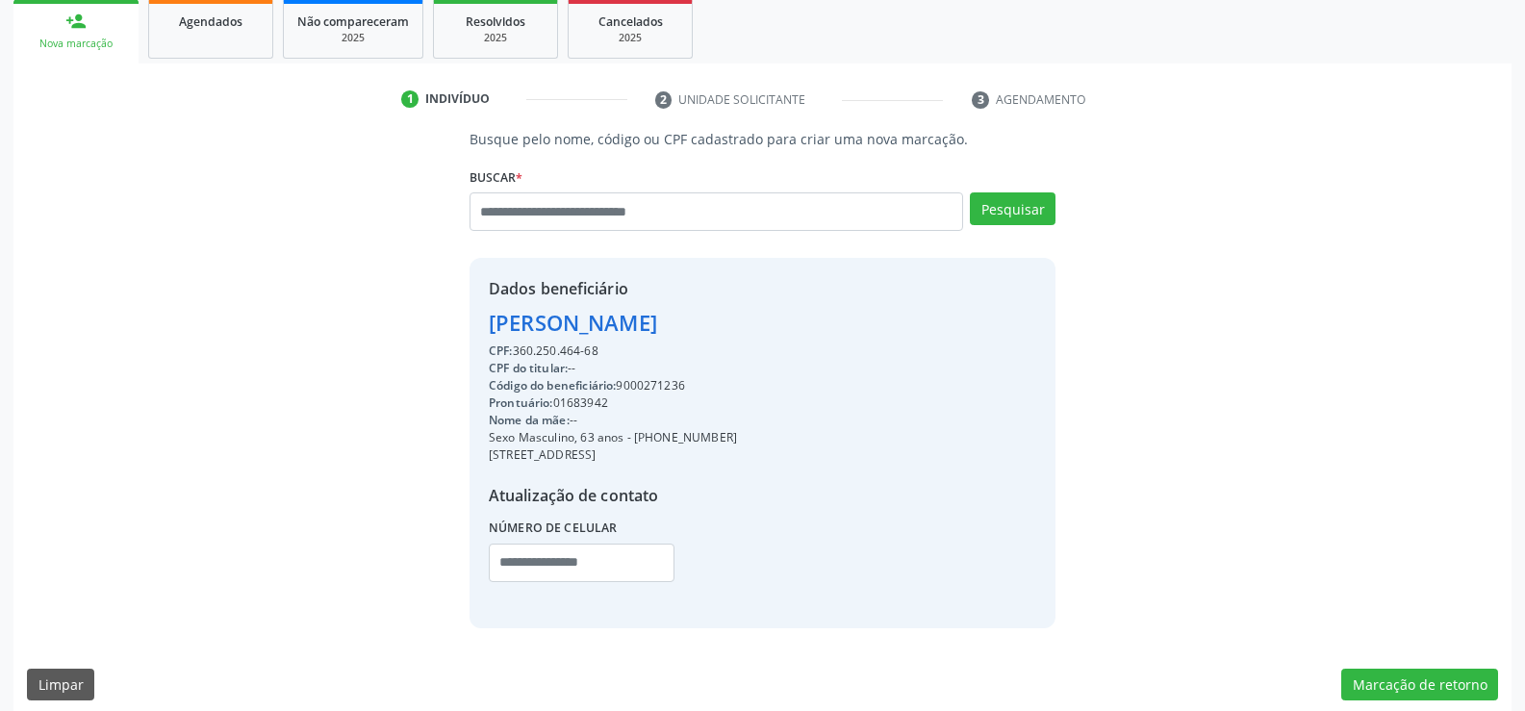
drag, startPoint x: 605, startPoint y: 355, endPoint x: 464, endPoint y: 329, distance: 143.8
click at [464, 329] on div "Busque pelo nome, código ou CPF cadastrado para criar uma nova marcação. [GEOGR…" at bounding box center [762, 378] width 613 height 498
copy div "[PERSON_NAME] CPF: 360.250.464-68"
